Goal: Navigation & Orientation: Find specific page/section

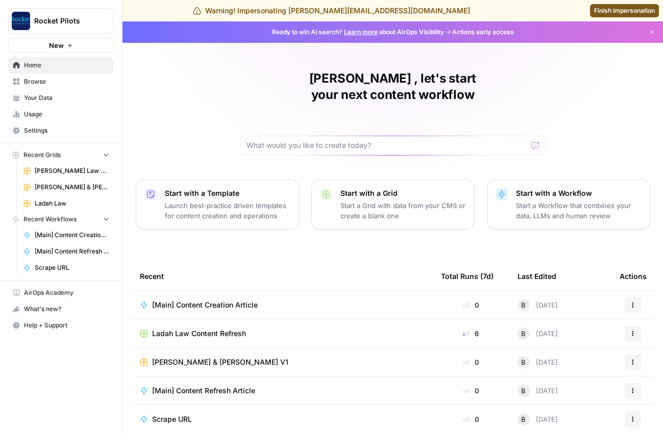
click at [30, 82] on span "Browse" at bounding box center [66, 81] width 85 height 9
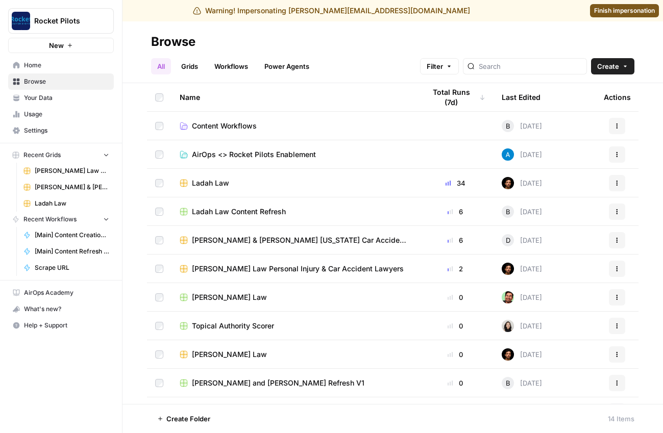
click at [227, 212] on span "Ladah Law Content Refresh" at bounding box center [239, 212] width 94 height 10
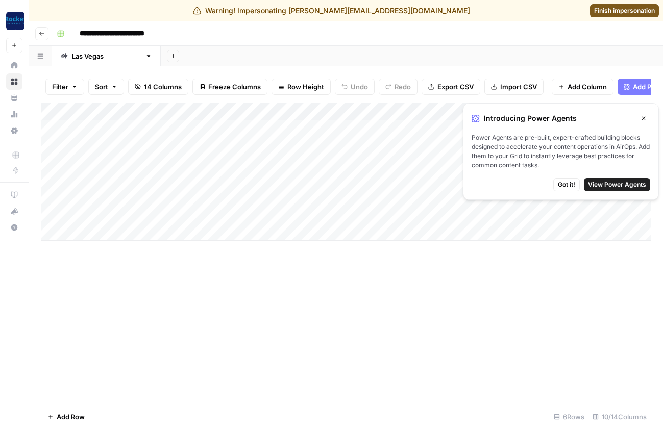
click at [39, 34] on icon "button" at bounding box center [42, 34] width 6 height 6
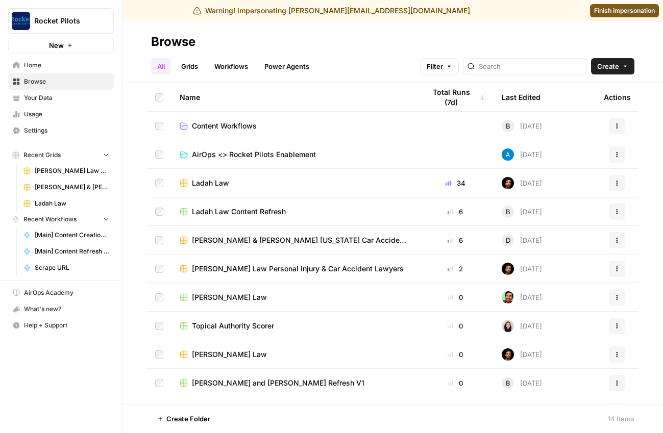
click at [227, 273] on span "[PERSON_NAME] Law Personal Injury & Car Accident Lawyers" at bounding box center [298, 269] width 212 height 10
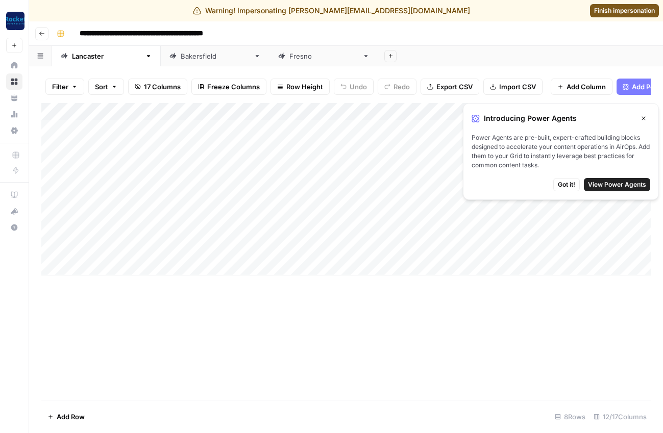
click at [44, 37] on button "Go back" at bounding box center [41, 33] width 13 height 13
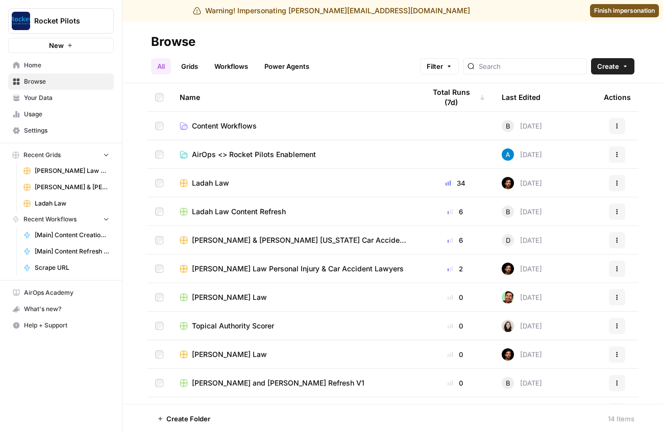
click at [208, 187] on span "Ladah Law" at bounding box center [210, 183] width 37 height 10
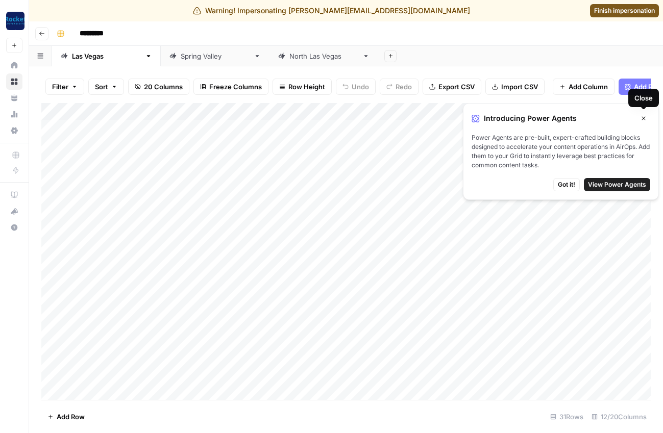
click at [645, 118] on icon "button" at bounding box center [644, 118] width 6 height 6
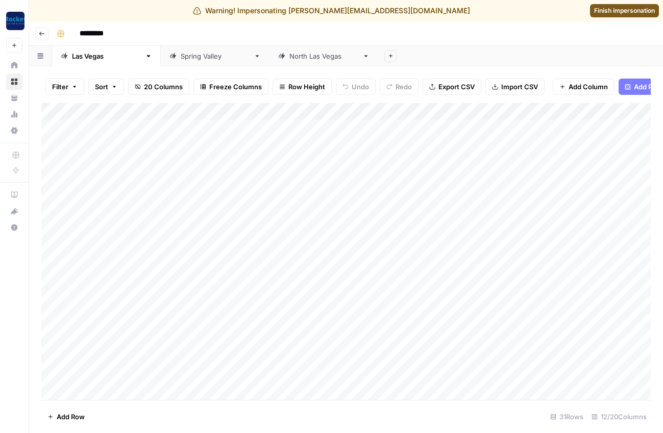
click at [614, 10] on span "Finish impersonation" at bounding box center [624, 10] width 61 height 9
